Goal: Task Accomplishment & Management: Complete application form

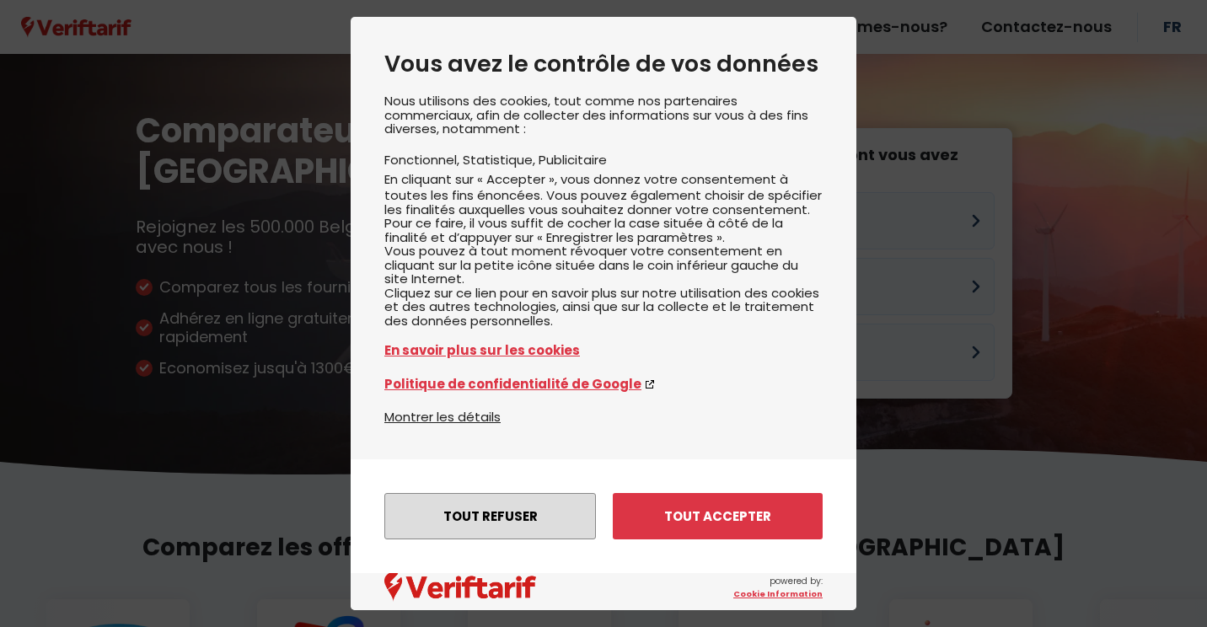
click at [467, 521] on button "Tout refuser" at bounding box center [490, 516] width 212 height 46
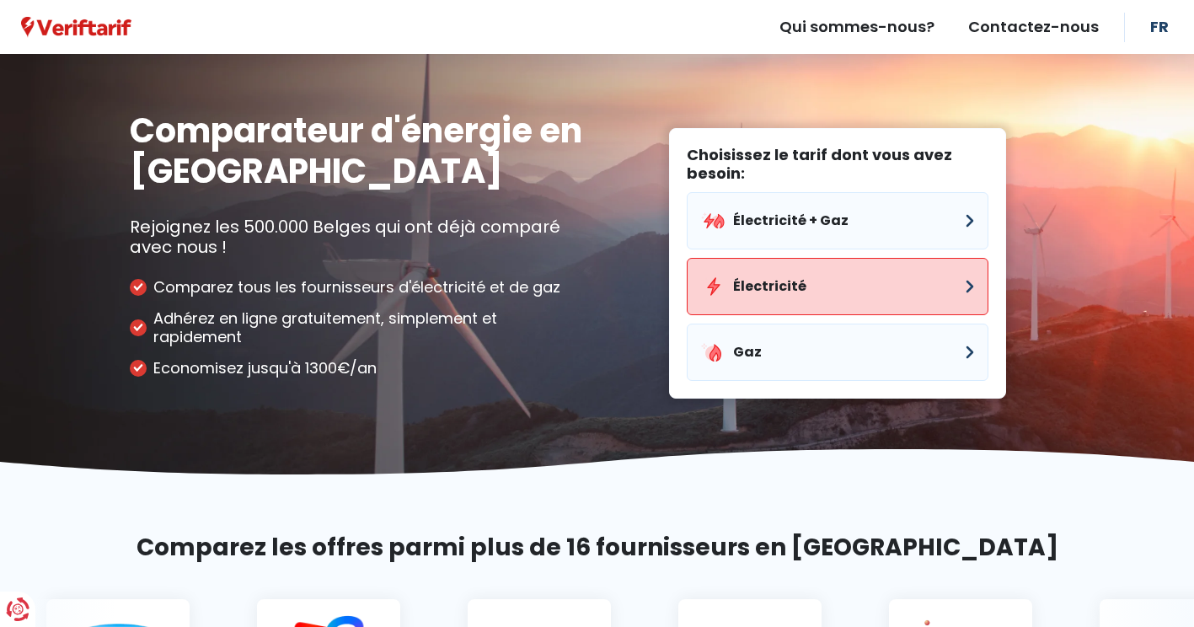
click at [770, 282] on button "Électricité" at bounding box center [838, 286] width 302 height 57
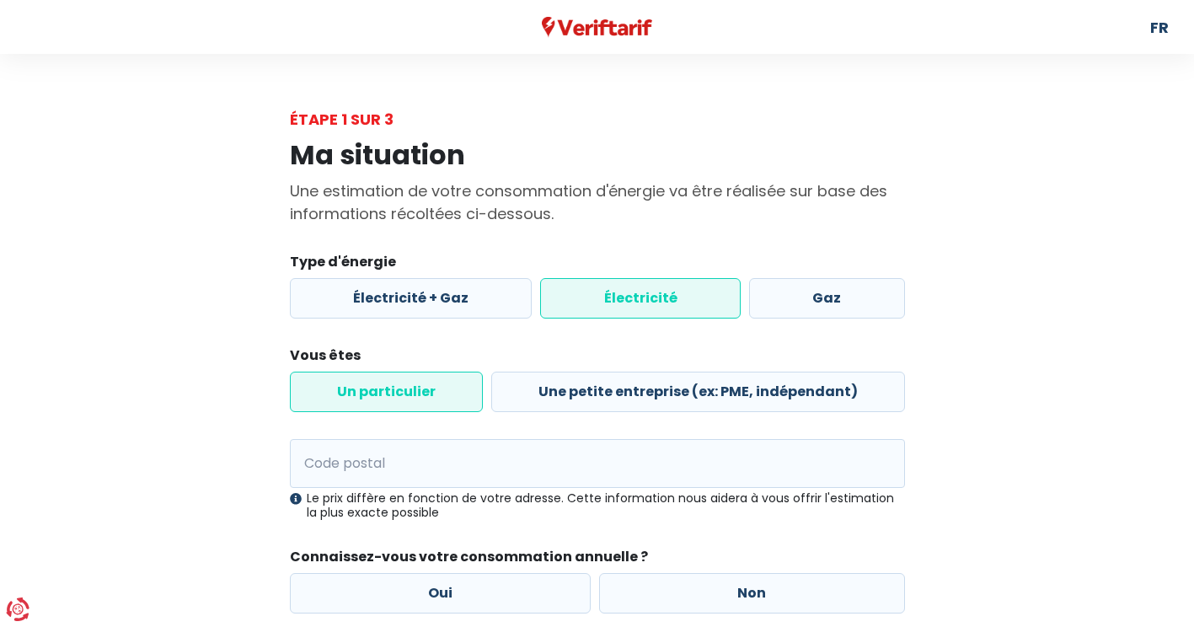
click at [619, 306] on label "Électricité" at bounding box center [640, 298] width 201 height 40
click at [619, 306] on input "Électricité" at bounding box center [640, 298] width 201 height 40
click at [436, 397] on label "Un particulier" at bounding box center [386, 392] width 193 height 40
click at [436, 397] on input "Un particulier" at bounding box center [386, 392] width 193 height 40
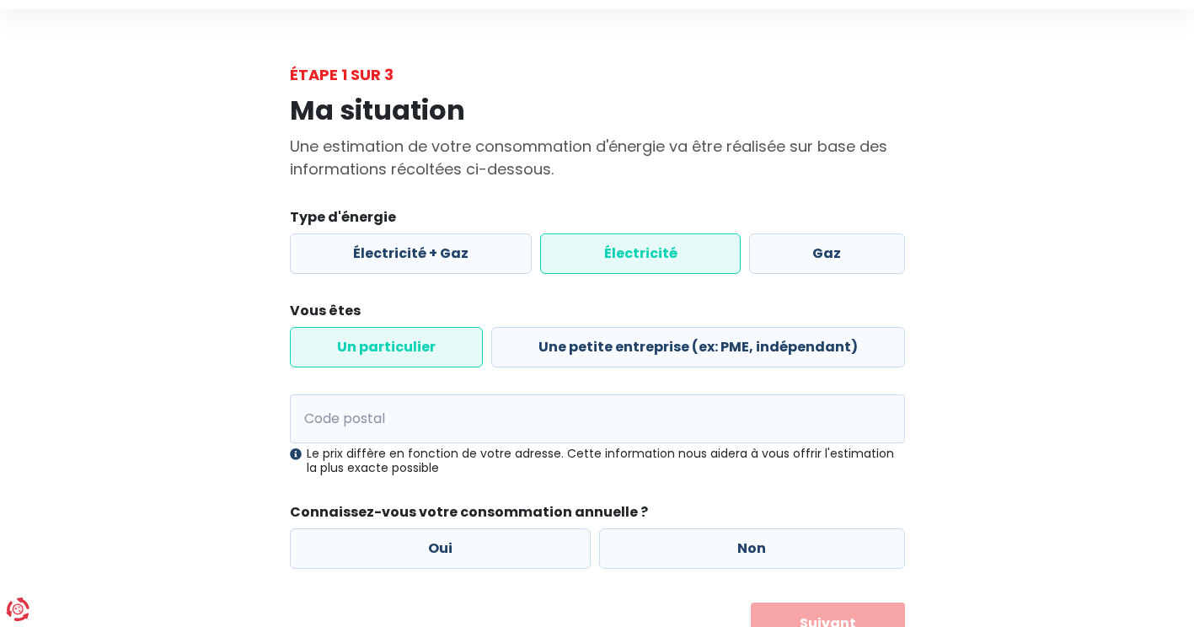
scroll to position [84, 0]
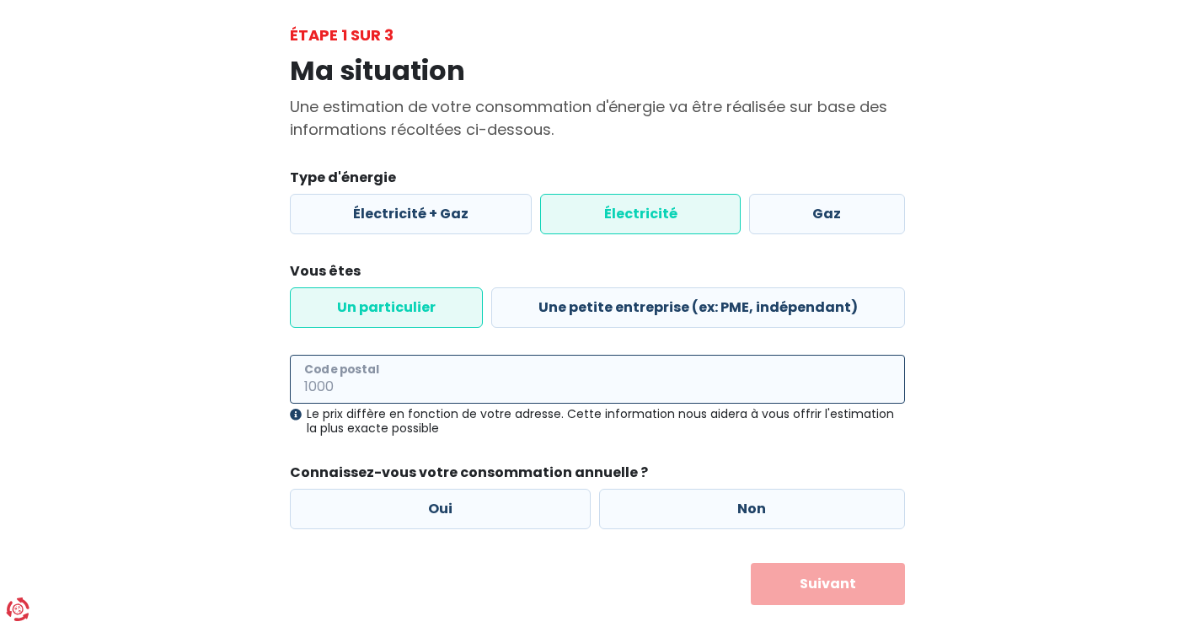
click at [422, 389] on input "Code postal" at bounding box center [597, 379] width 615 height 49
type input "5030"
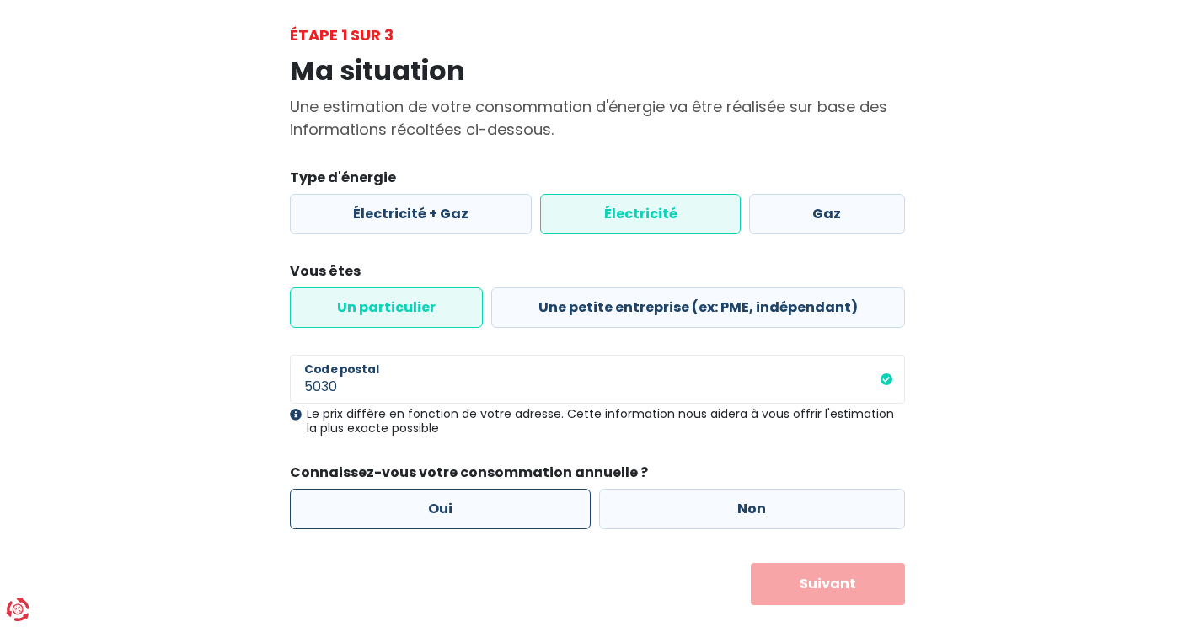
click at [467, 513] on label "Oui" at bounding box center [441, 509] width 302 height 40
click at [467, 513] on input "Oui" at bounding box center [441, 509] width 302 height 40
radio input "true"
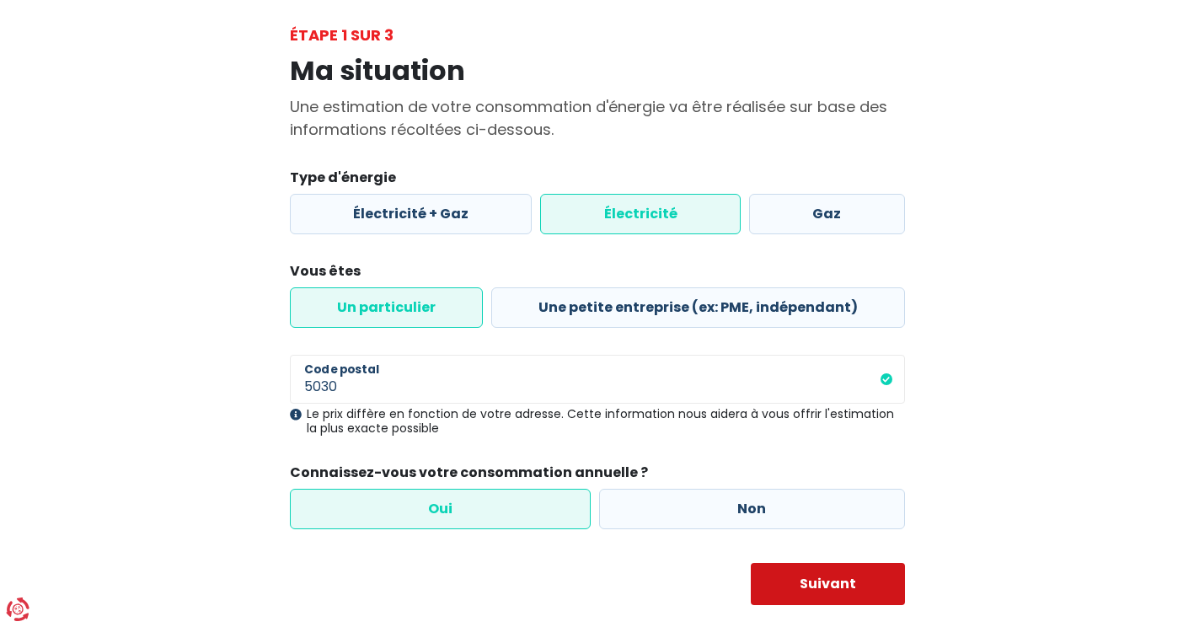
click at [846, 588] on button "Suivant" at bounding box center [828, 584] width 154 height 42
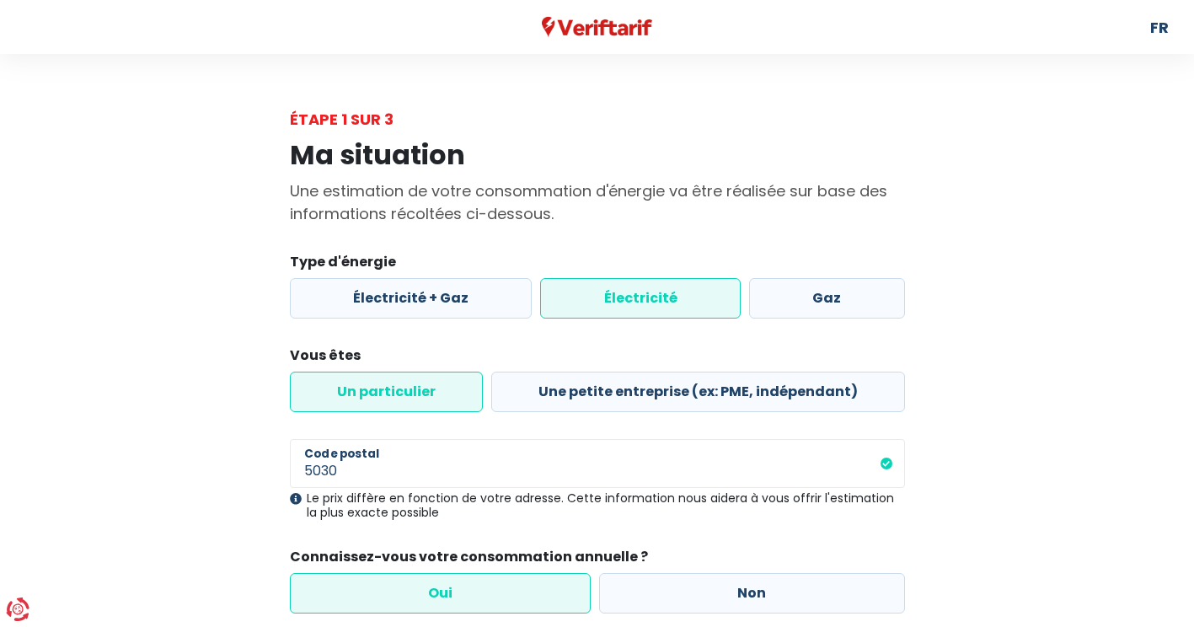
select select
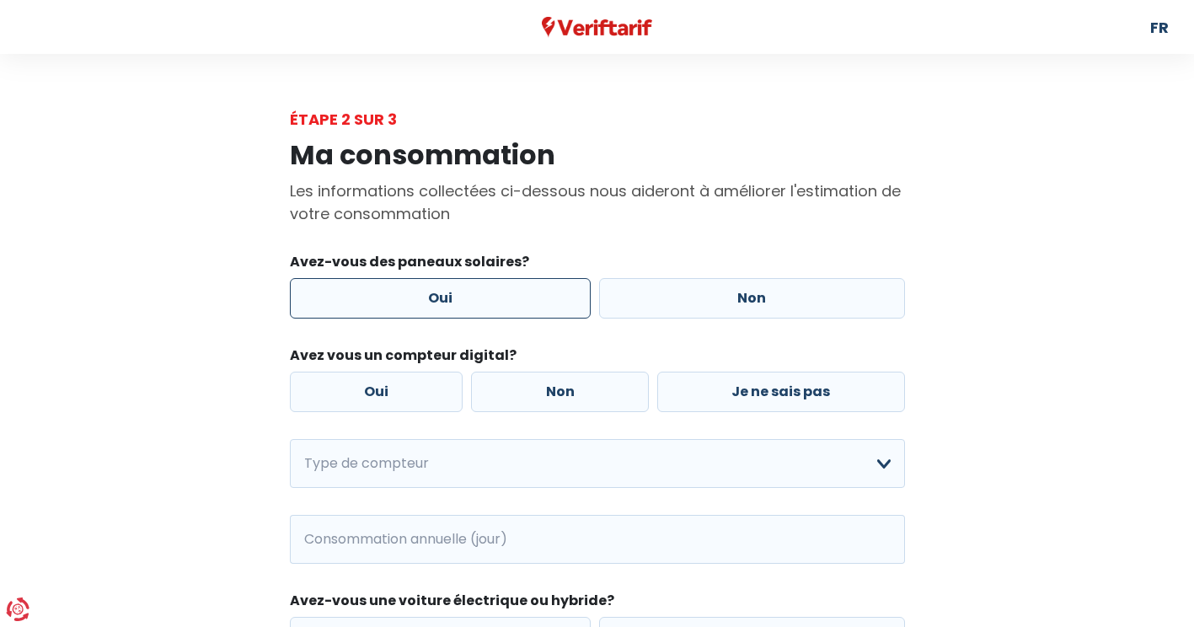
click at [485, 298] on label "Oui" at bounding box center [441, 298] width 302 height 40
click at [485, 298] on input "Oui" at bounding box center [441, 298] width 302 height 40
radio input "true"
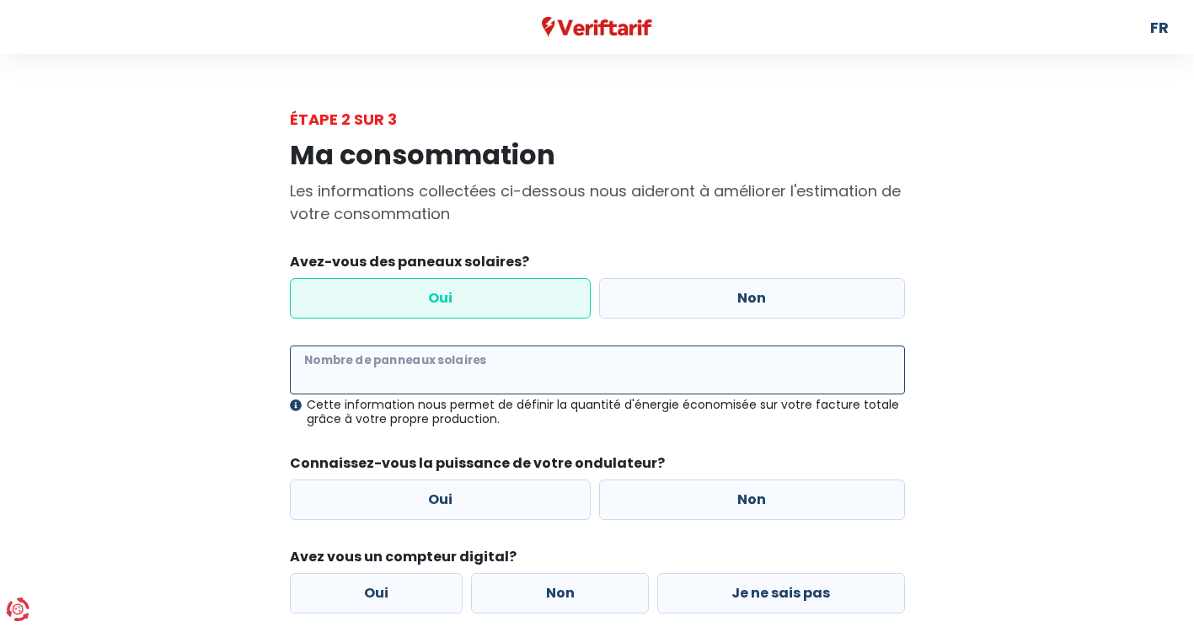
click at [411, 370] on input "Nombre de panneaux solaires" at bounding box center [597, 370] width 615 height 49
type input "16"
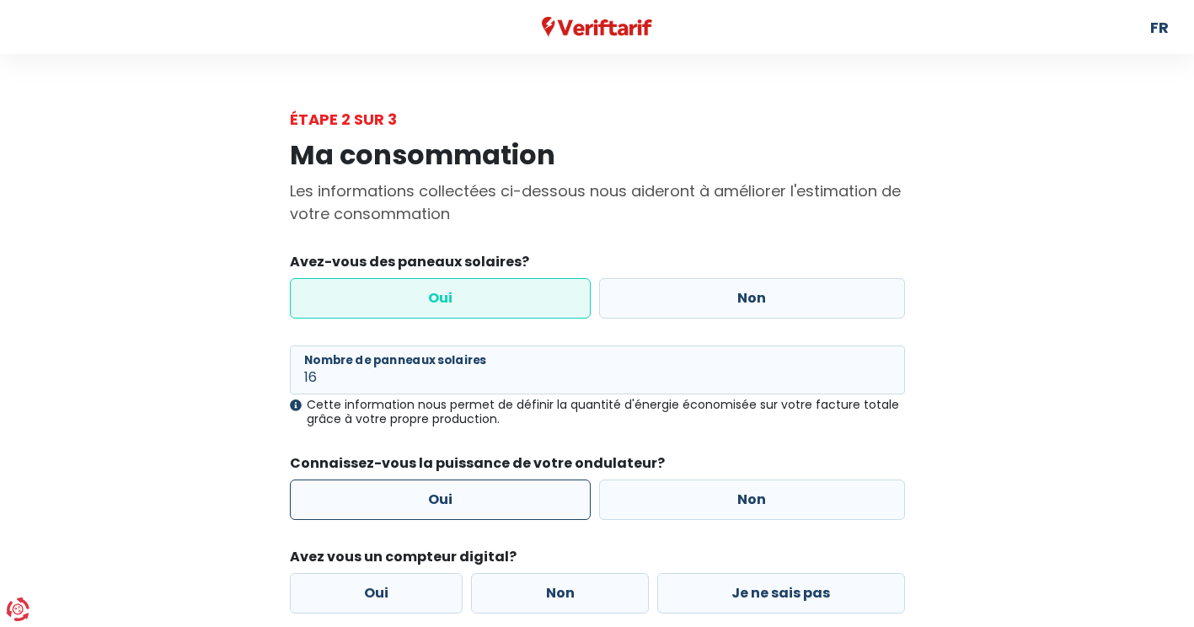
click at [451, 495] on label "Oui" at bounding box center [441, 500] width 302 height 40
click at [451, 495] on input "Oui" at bounding box center [441, 500] width 302 height 40
radio input "true"
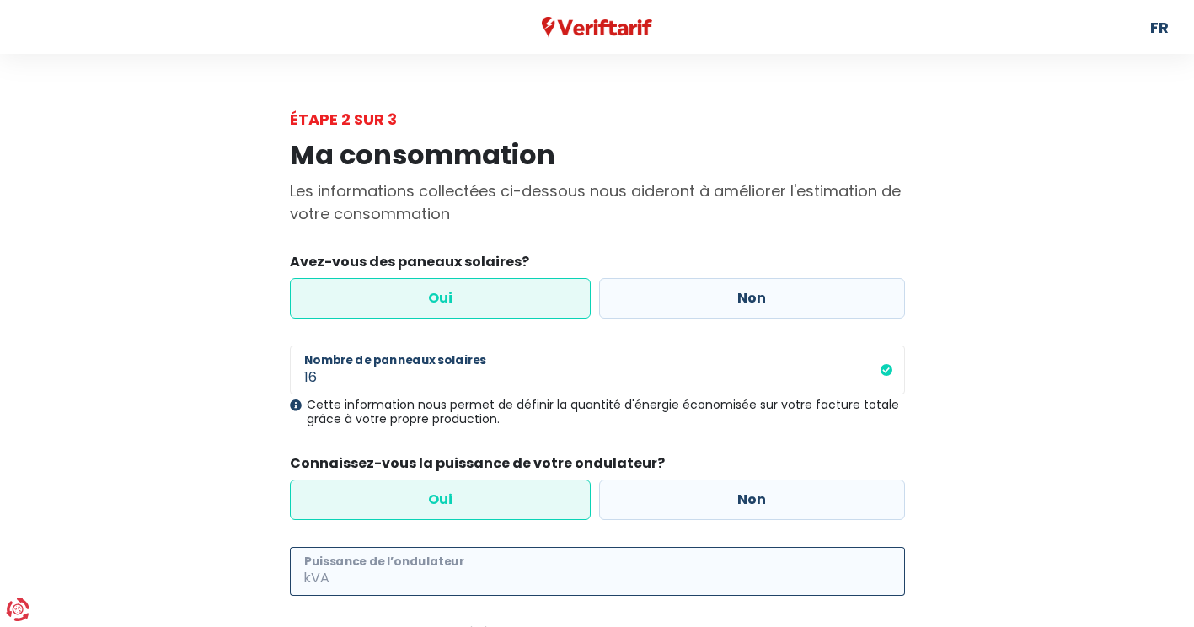
click at [423, 573] on input "Puissance de l’ondulateur" at bounding box center [619, 571] width 572 height 49
type input "4"
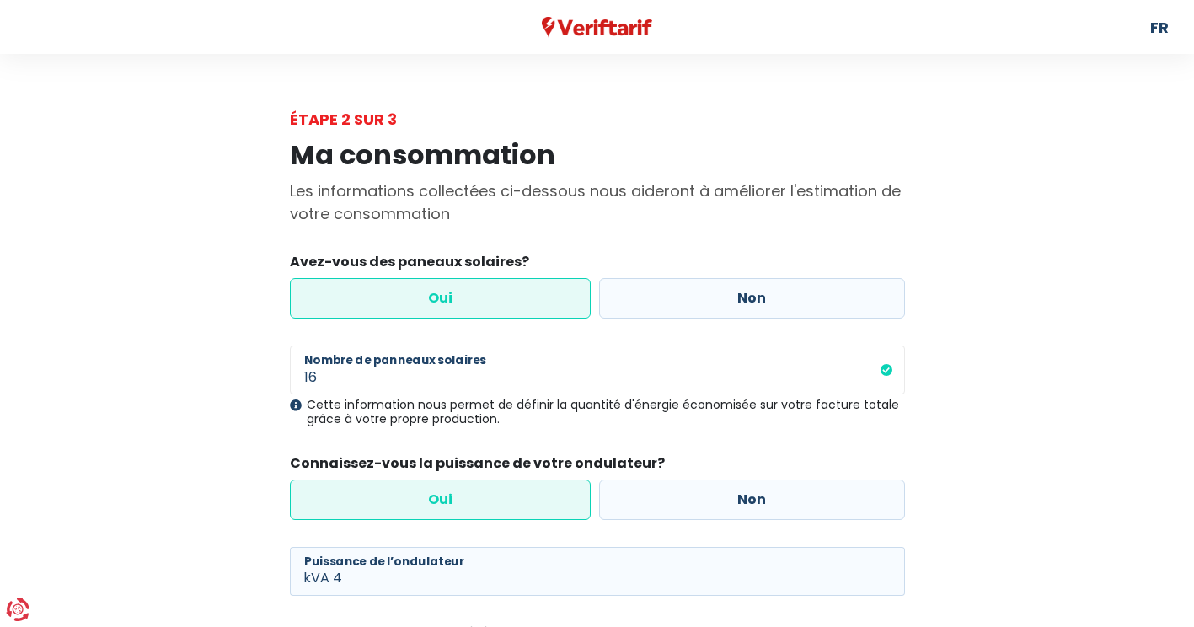
click at [1000, 570] on div "Ma consommation Les informations collectées ci-dessous nous aideront à améliore…" at bounding box center [597, 571] width 961 height 880
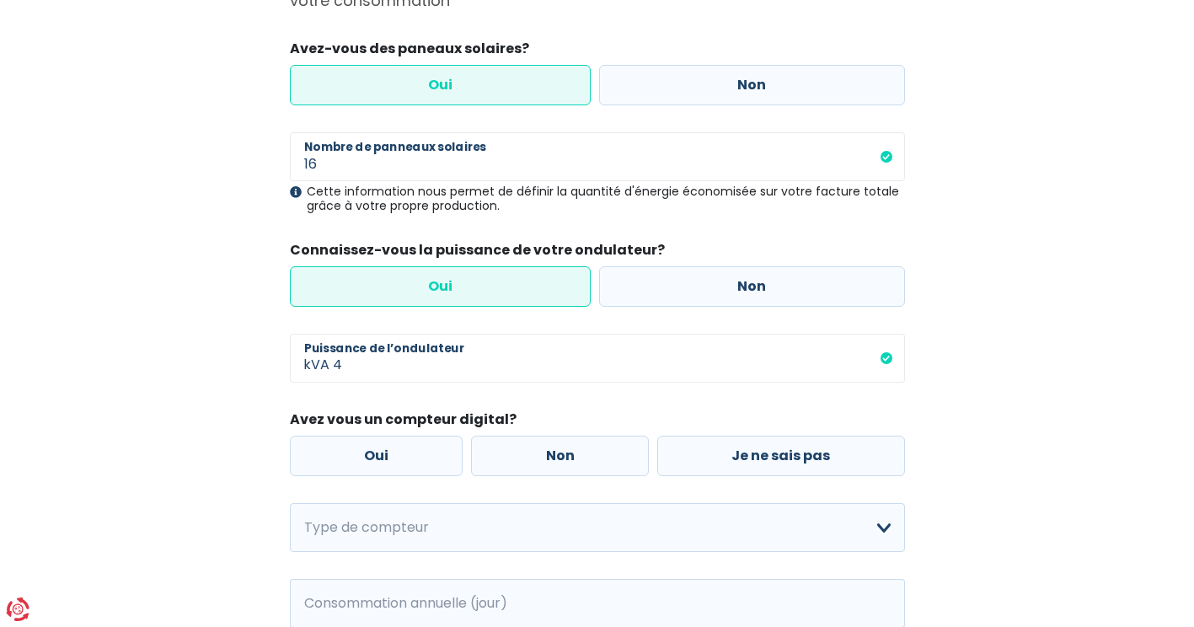
scroll to position [253, 0]
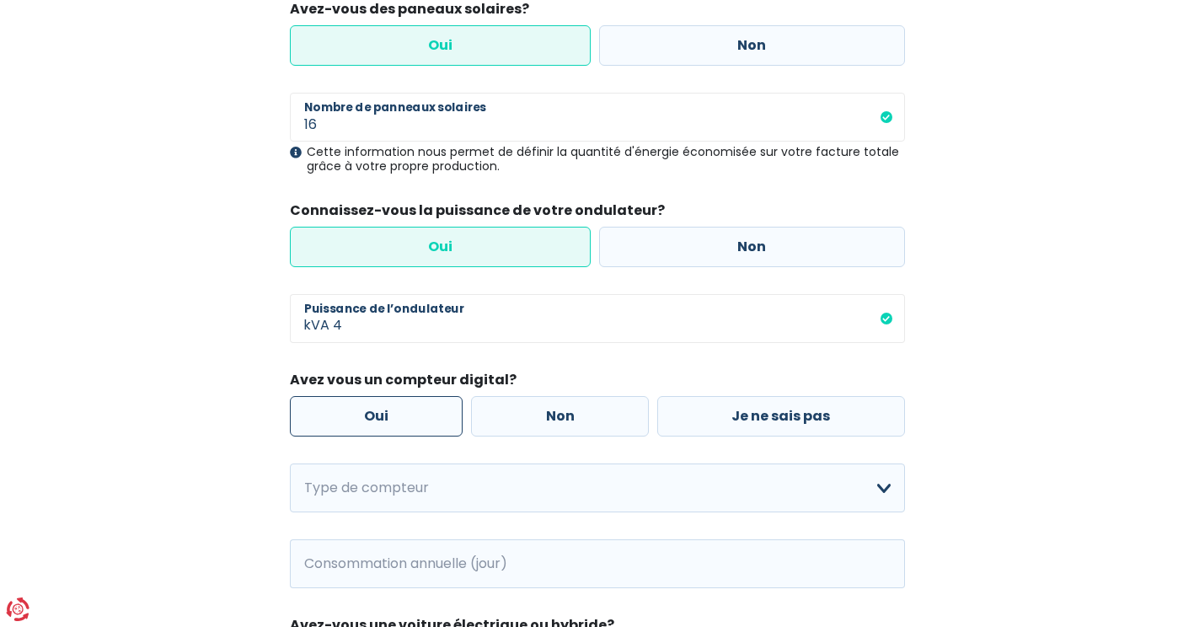
click at [376, 419] on label "Oui" at bounding box center [377, 416] width 174 height 40
click at [376, 419] on input "Oui" at bounding box center [377, 416] width 174 height 40
radio input "true"
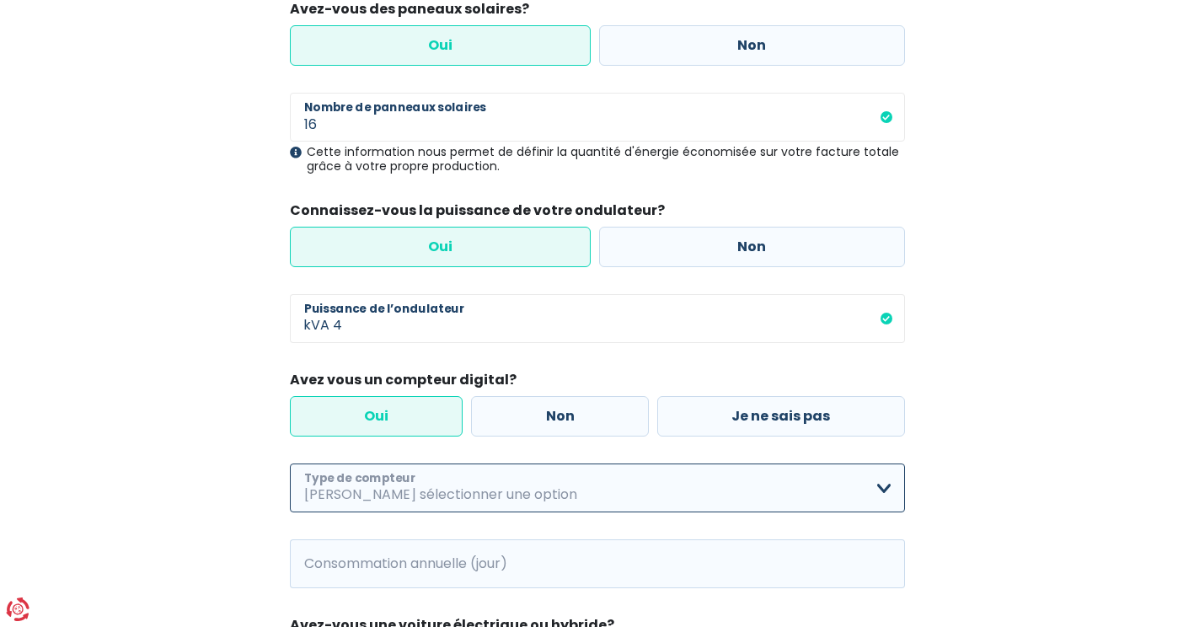
click at [360, 486] on select "Mono-horaire Bi-horaire Mono-horaire + exclusif nuit Bi-horaire + exclusif nuit…" at bounding box center [597, 488] width 615 height 49
select select "day_night_bi_hourly"
click at [290, 464] on select "Mono-horaire Bi-horaire Mono-horaire + exclusif nuit Bi-horaire + exclusif nuit…" at bounding box center [597, 488] width 615 height 49
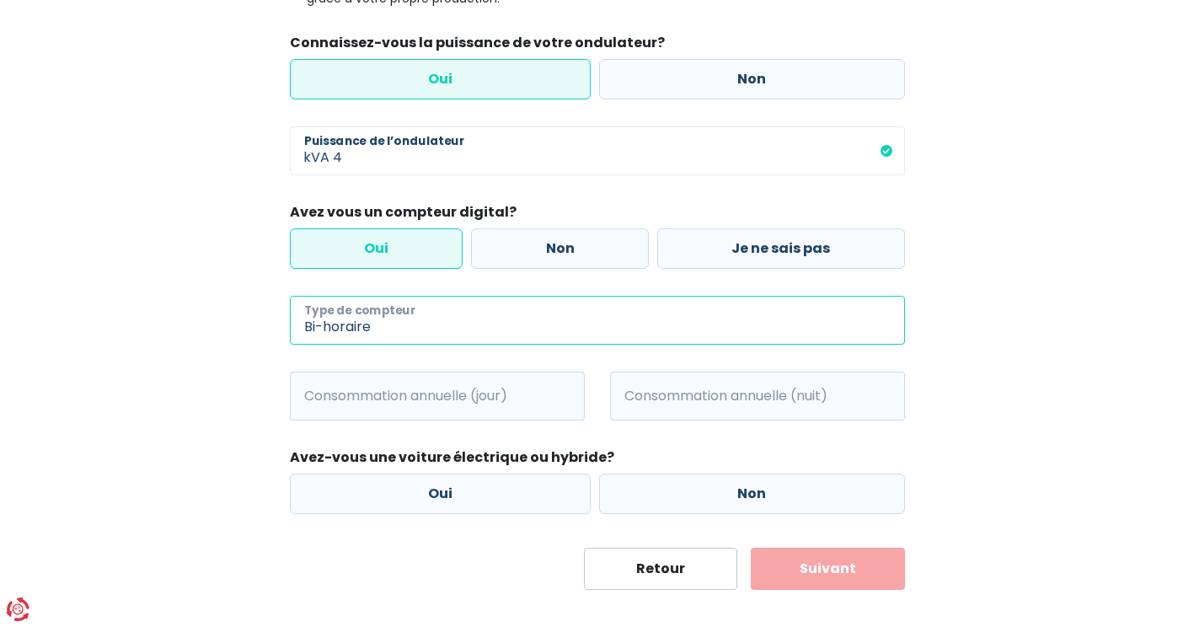
scroll to position [438, 0]
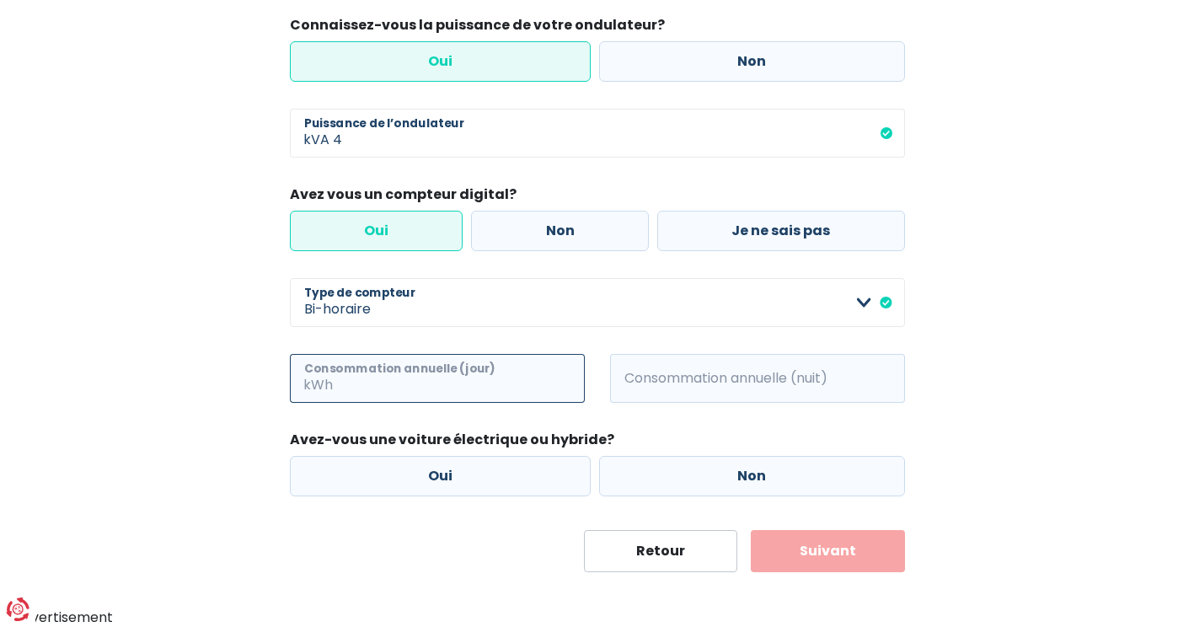
click at [367, 388] on input "Consommation annuelle (jour)" at bounding box center [460, 378] width 249 height 49
click at [438, 376] on input "Consommation annuelle (jour)" at bounding box center [460, 378] width 249 height 49
type input "3"
click at [437, 384] on input "Consommation annuelle (jour)" at bounding box center [460, 378] width 249 height 49
type input "2"
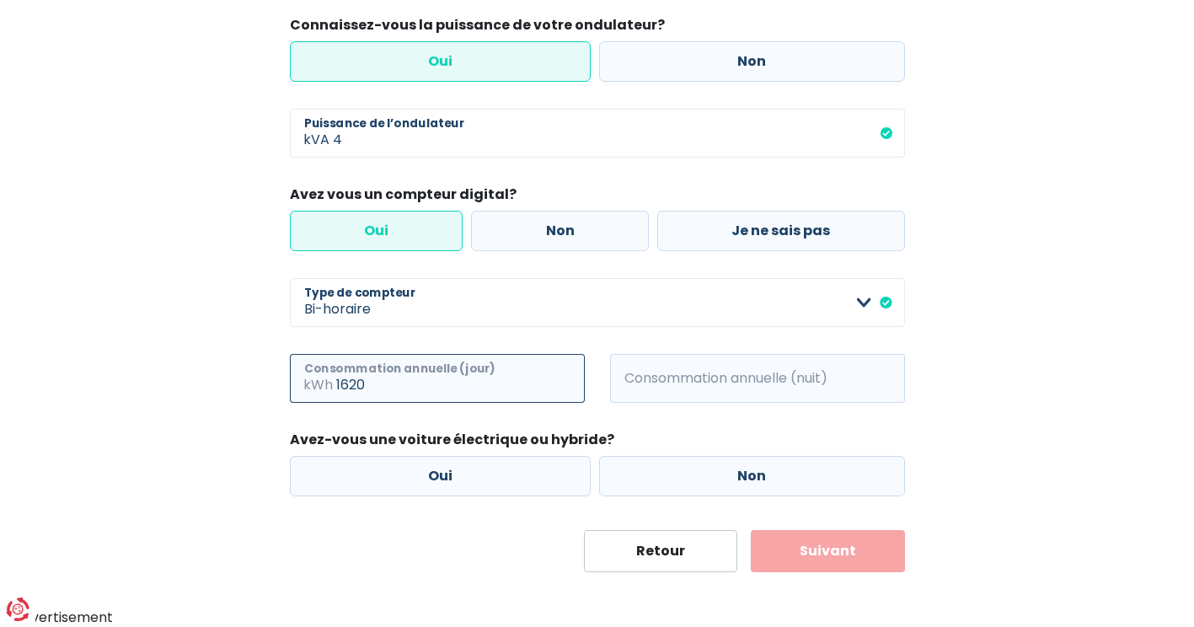
type input "1620"
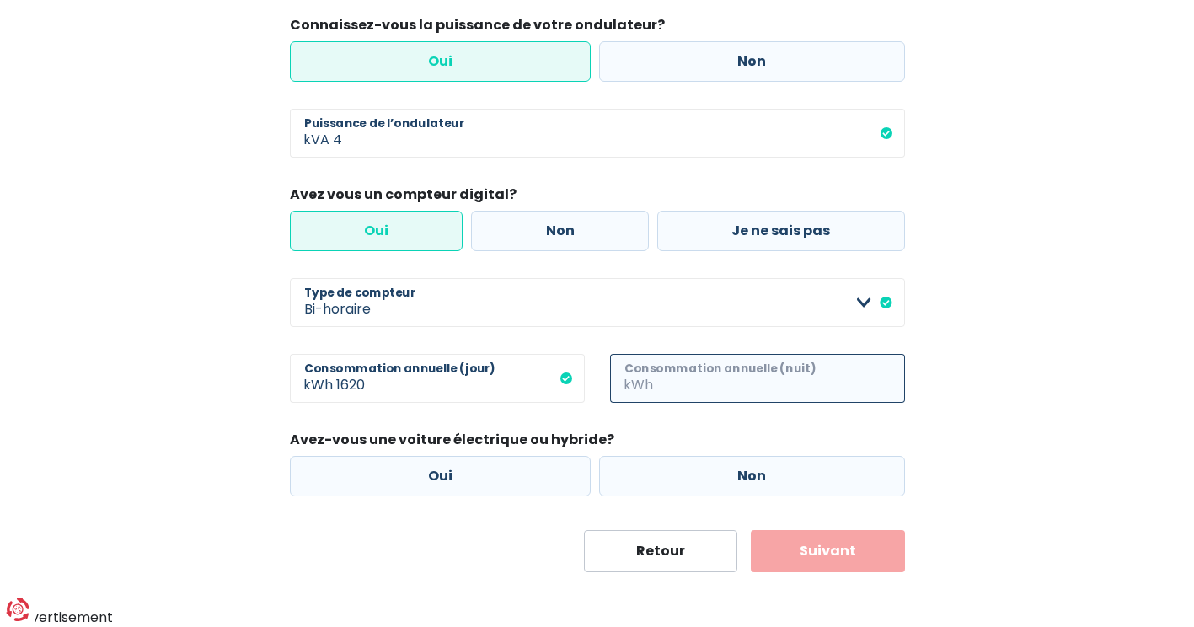
click at [685, 391] on input "Consommation annuelle (nuit)" at bounding box center [780, 378] width 249 height 49
type input "4525"
click at [419, 534] on div "Retour Suivant" at bounding box center [597, 551] width 615 height 42
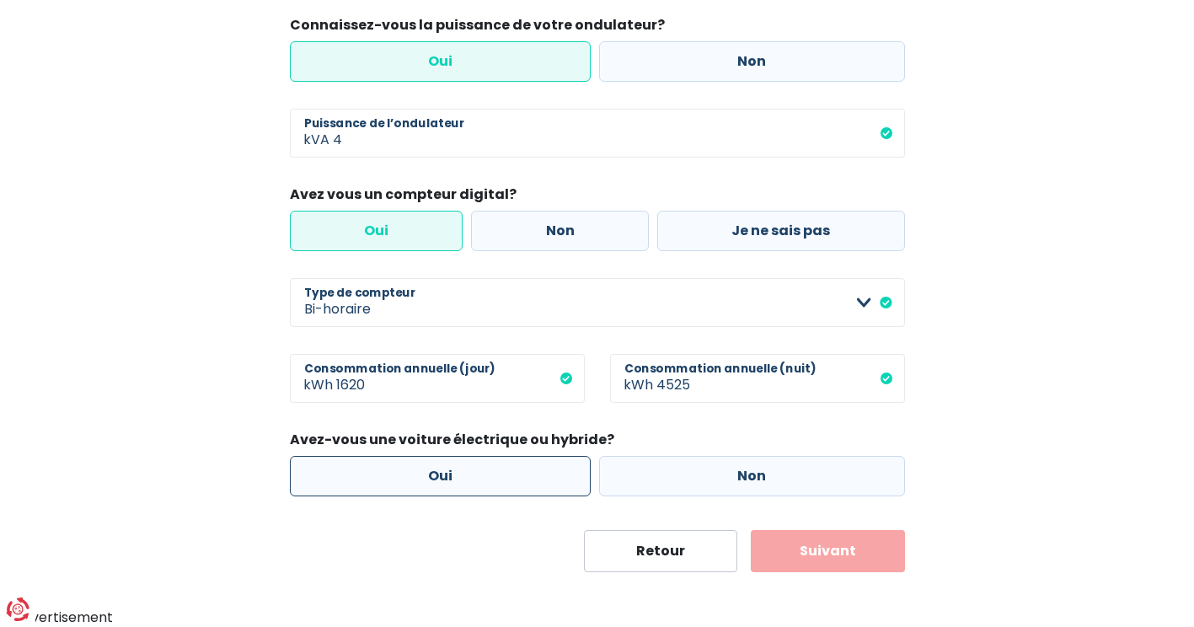
click at [485, 480] on label "Oui" at bounding box center [441, 476] width 302 height 40
click at [485, 480] on input "Oui" at bounding box center [441, 476] width 302 height 40
radio input "true"
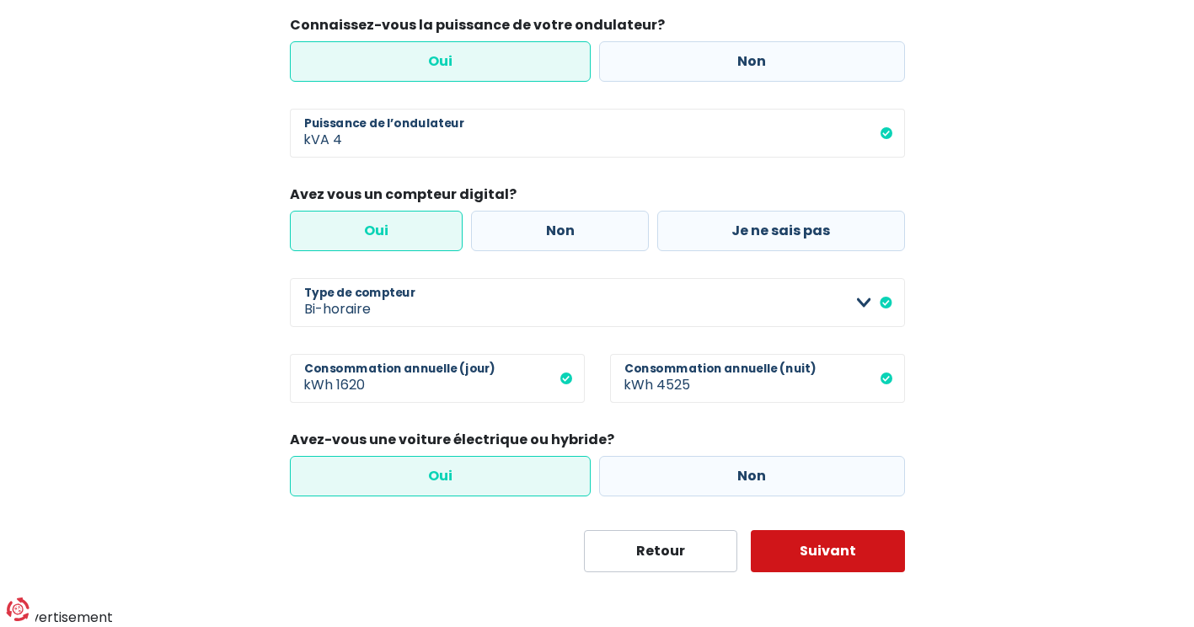
click at [839, 557] on button "Suivant" at bounding box center [828, 551] width 154 height 42
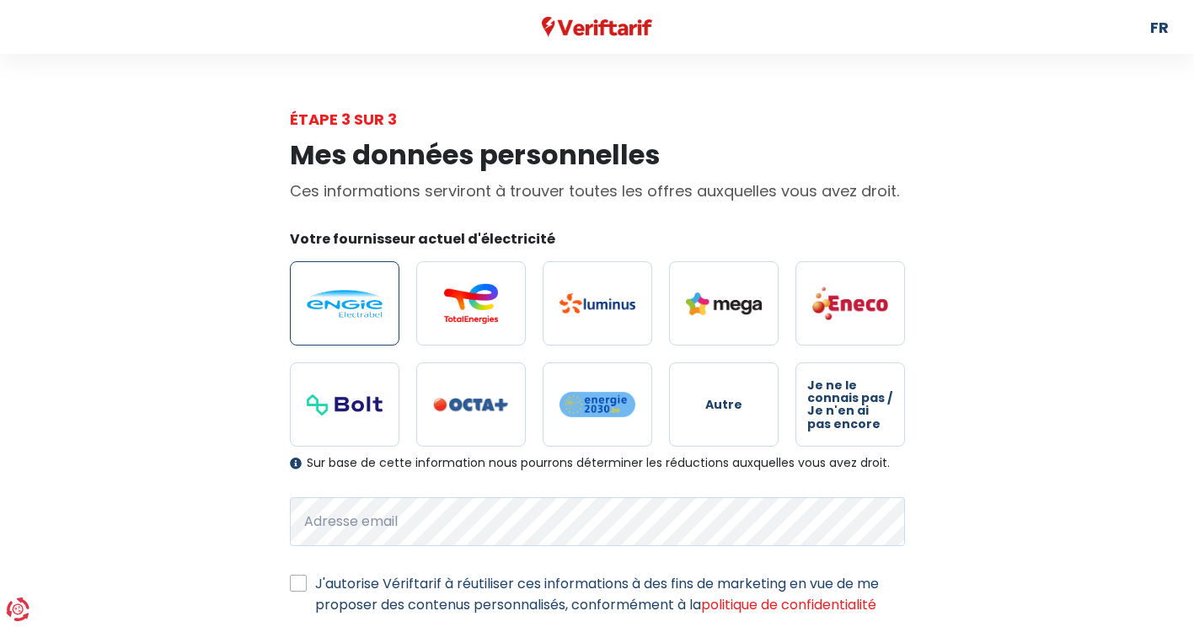
click at [330, 314] on img at bounding box center [345, 304] width 76 height 28
click at [330, 314] on input "radio" at bounding box center [345, 303] width 110 height 84
radio input "true"
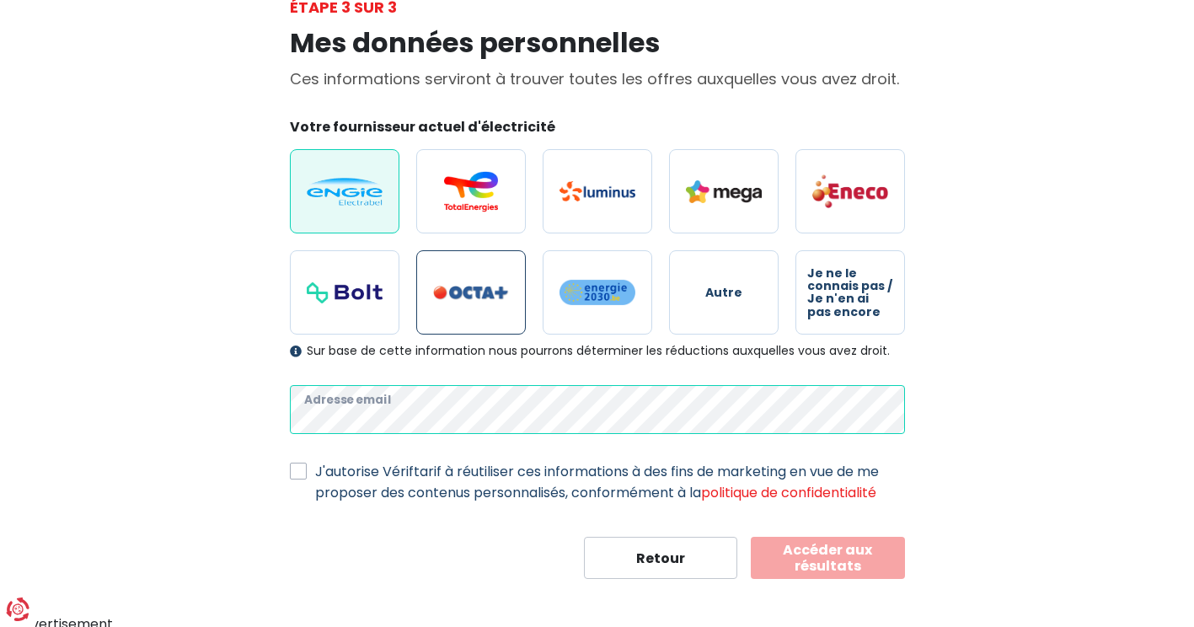
scroll to position [117, 0]
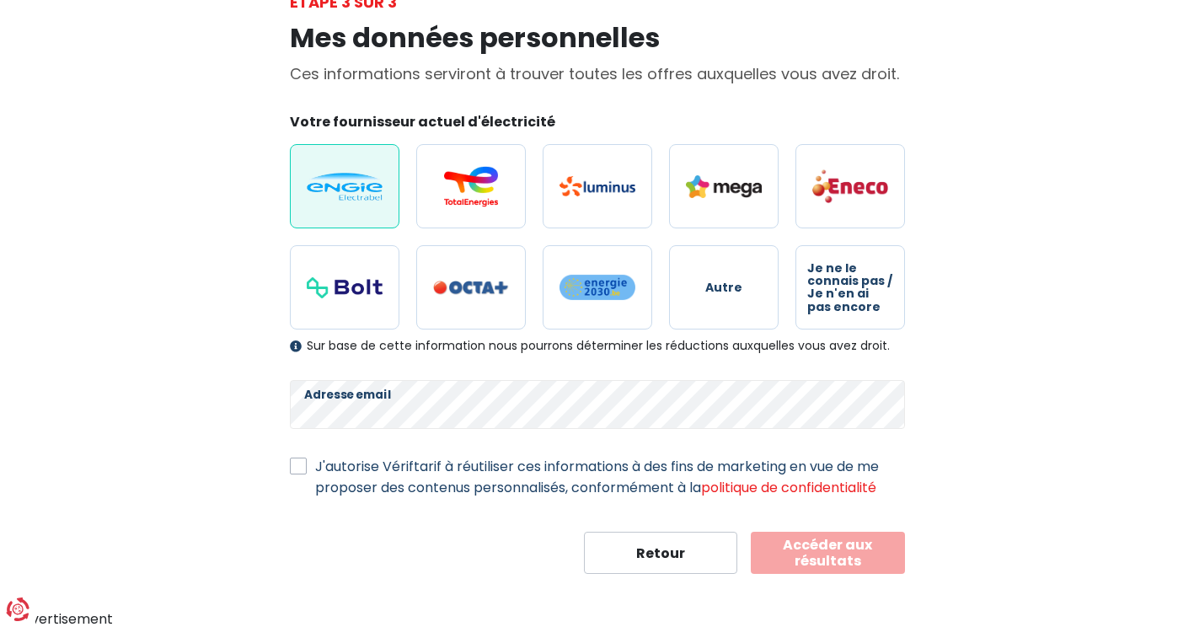
click at [807, 559] on button "Accéder aux résultats" at bounding box center [828, 553] width 154 height 42
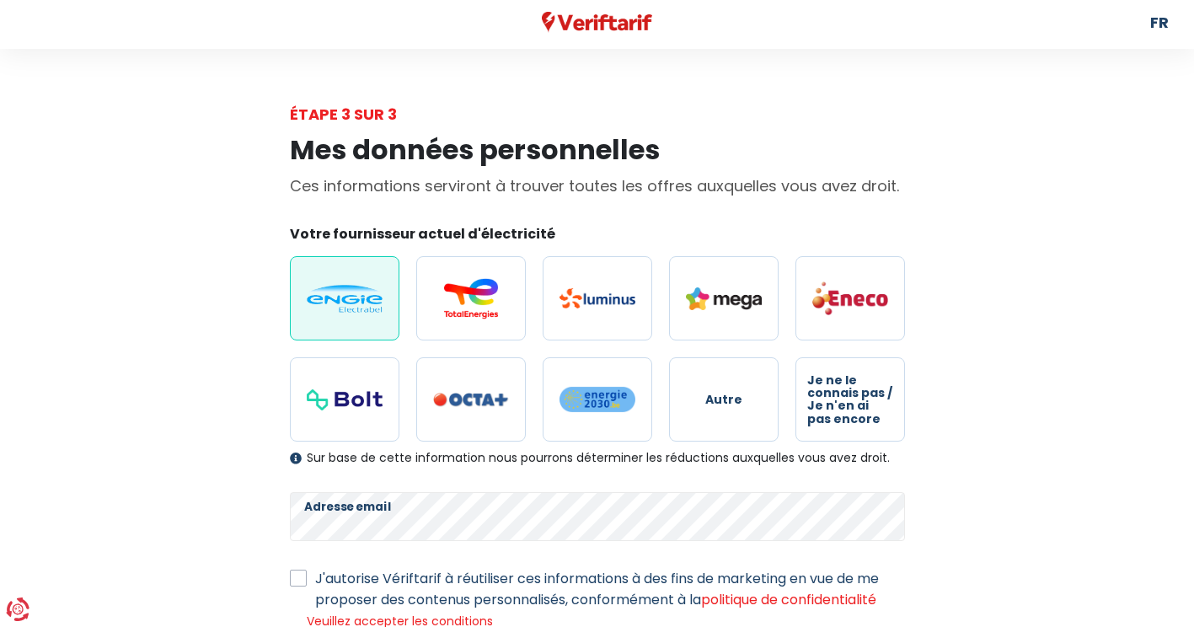
scroll to position [0, 0]
